Goal: Check status: Check status

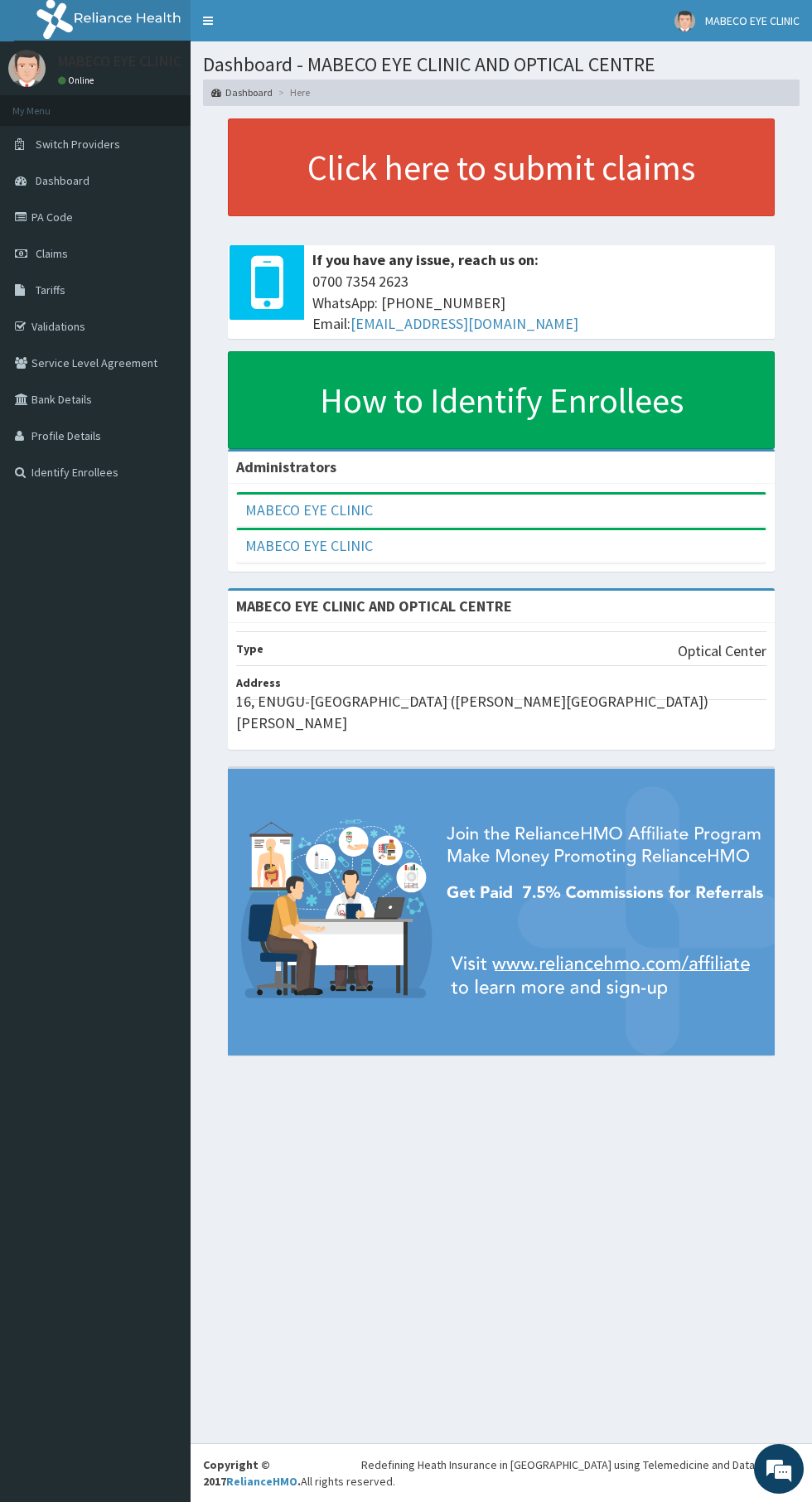
click at [172, 264] on link "Claims" at bounding box center [95, 254] width 190 height 37
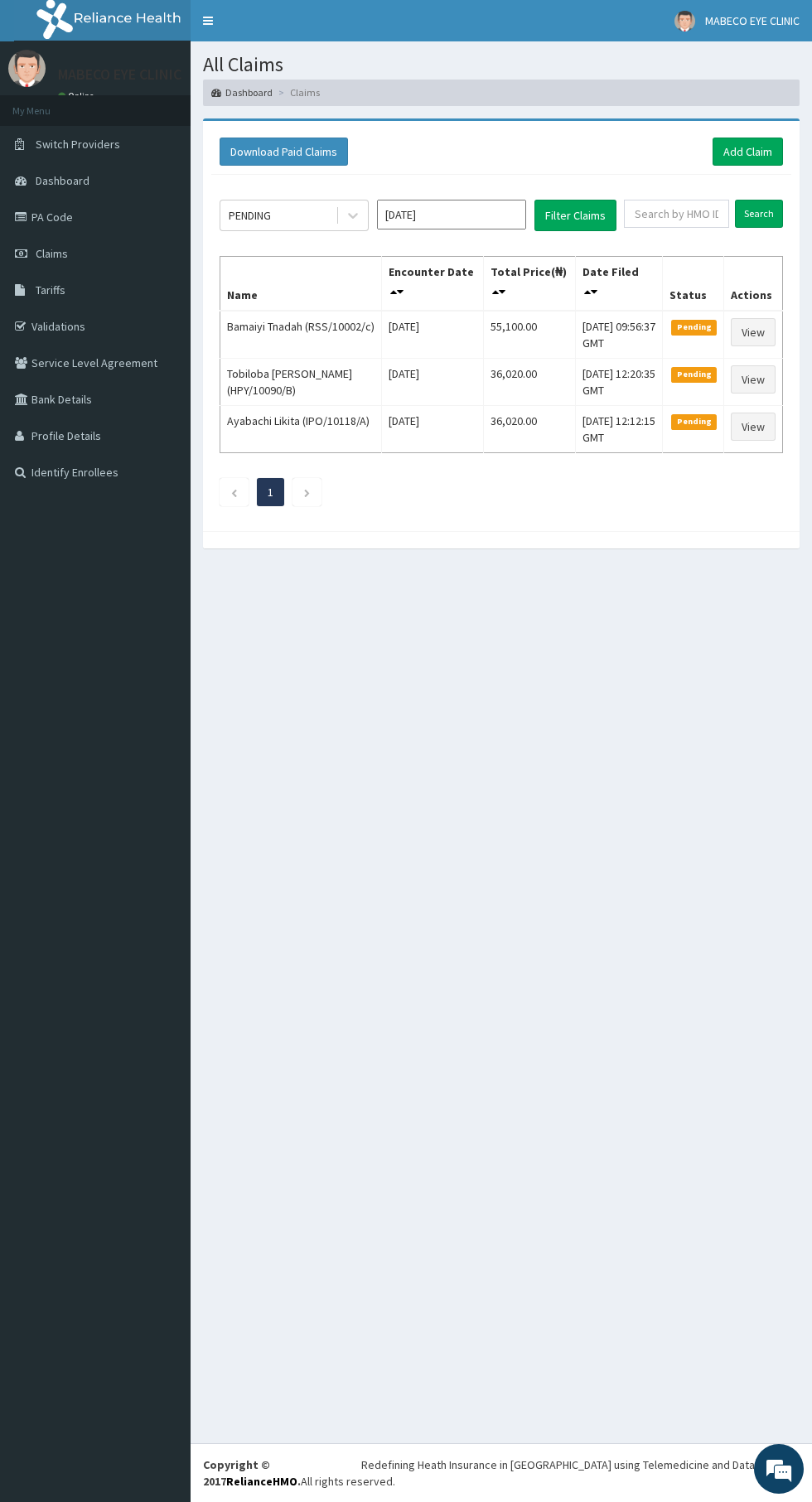
click at [609, 745] on div "All Claims Dashboard Claims Download Paid Claims Add Claim × Note you can only …" at bounding box center [501, 742] width 622 height 1402
click at [519, 355] on td "55,100.00" at bounding box center [529, 334] width 92 height 48
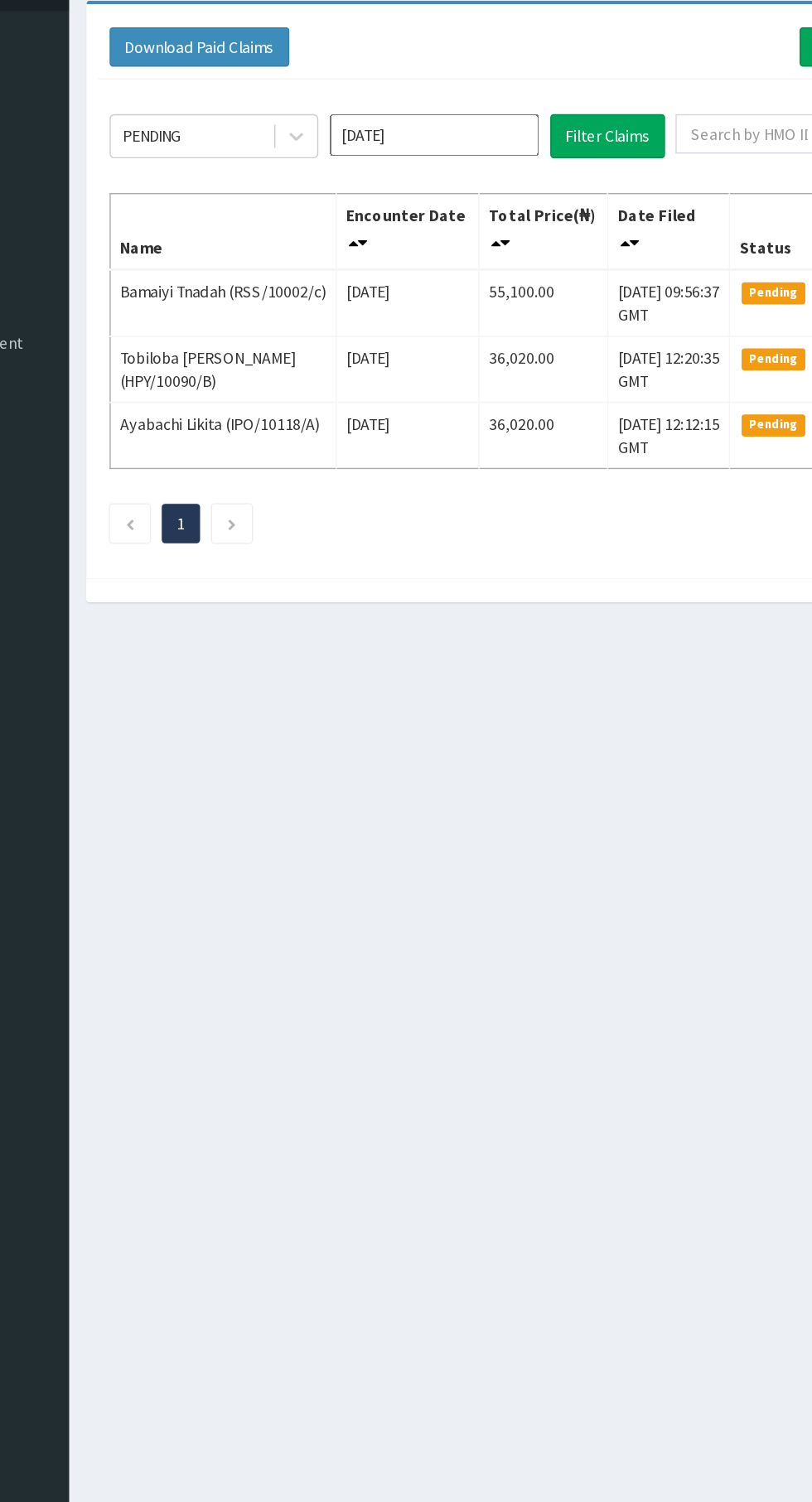
click at [690, 343] on td "Pending" at bounding box center [694, 334] width 62 height 48
click at [697, 323] on span "Pending" at bounding box center [693, 328] width 45 height 15
click at [685, 335] on td "Pending" at bounding box center [694, 334] width 62 height 48
click at [520, 153] on div "Download Paid Claims Add Claim" at bounding box center [501, 151] width 563 height 28
